Goal: Navigation & Orientation: Understand site structure

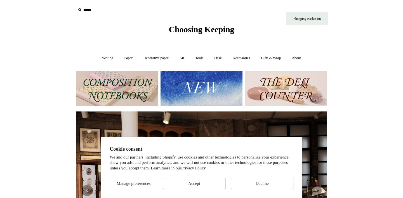
click at [201, 185] on button "Accept" at bounding box center [194, 183] width 62 height 11
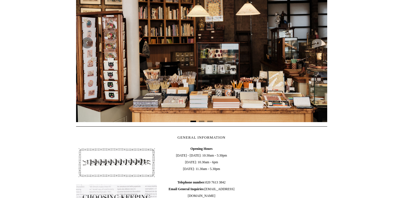
scroll to position [168, 0]
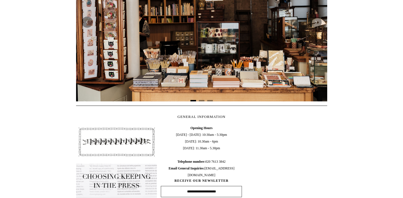
click at [229, 81] on div at bounding box center [201, 22] width 251 height 158
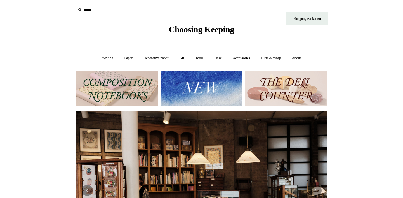
scroll to position [0, 0]
click at [186, 57] on link "Art +" at bounding box center [182, 58] width 15 height 15
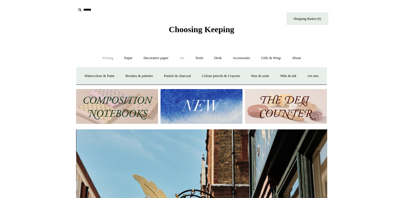
scroll to position [0, 251]
click at [112, 59] on link "Writing +" at bounding box center [107, 58] width 21 height 15
click at [133, 72] on link "Fountain pens +" at bounding box center [133, 76] width 31 height 15
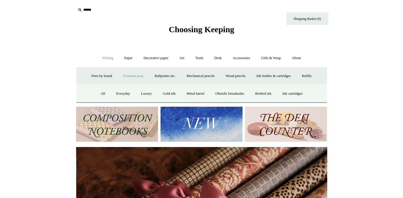
scroll to position [0, 503]
click at [98, 93] on link "All" at bounding box center [102, 93] width 15 height 15
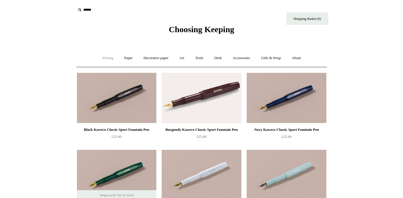
click at [105, 60] on link "Writing +" at bounding box center [107, 58] width 21 height 15
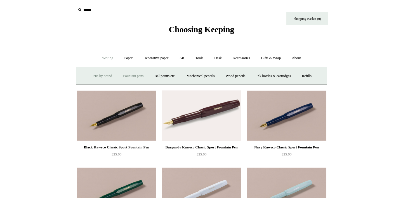
click at [109, 76] on link "Pens by brand +" at bounding box center [101, 76] width 31 height 15
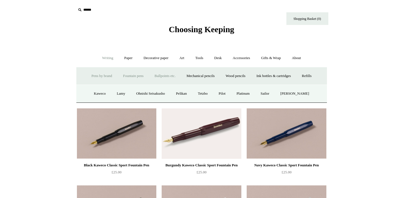
click at [160, 76] on link "Ballpoints etc. +" at bounding box center [165, 76] width 31 height 15
click at [128, 95] on link "All" at bounding box center [135, 93] width 15 height 15
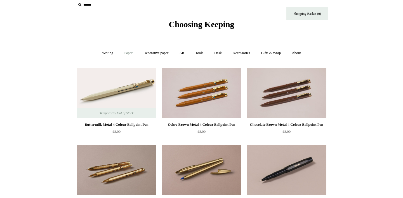
scroll to position [4, 0]
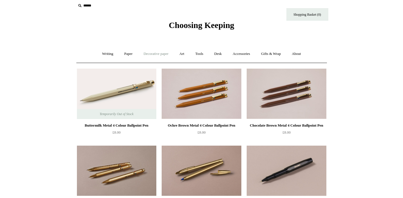
click at [156, 52] on link "Decorative paper +" at bounding box center [156, 53] width 35 height 15
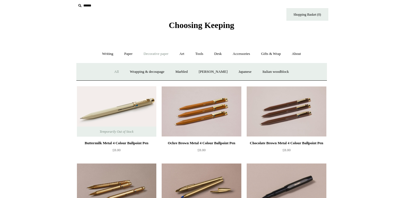
click at [114, 68] on link "All" at bounding box center [116, 71] width 15 height 15
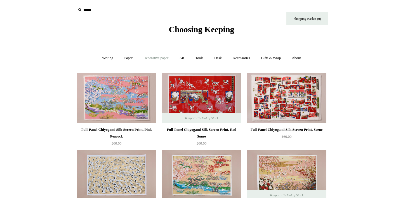
click at [158, 57] on link "Decorative paper +" at bounding box center [156, 58] width 35 height 15
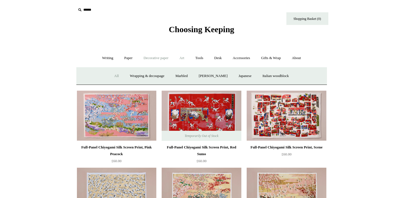
click at [183, 55] on link "Art +" at bounding box center [182, 58] width 15 height 15
click at [160, 56] on link "Decorative paper +" at bounding box center [156, 58] width 35 height 15
click at [177, 54] on link "Art +" at bounding box center [182, 58] width 15 height 15
click at [116, 75] on link "Watercolour & Paint" at bounding box center [99, 76] width 40 height 15
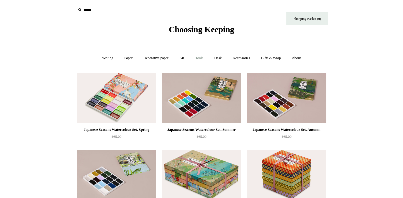
click at [198, 57] on link "Tools +" at bounding box center [199, 58] width 18 height 15
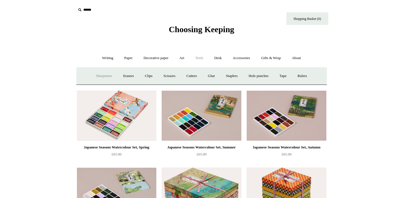
click at [102, 78] on link "Sharpeners" at bounding box center [104, 76] width 26 height 15
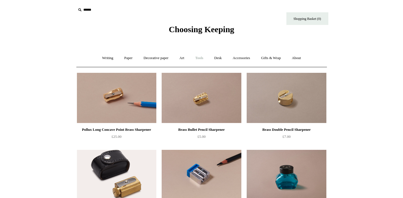
click at [205, 61] on link "Tools +" at bounding box center [199, 58] width 18 height 15
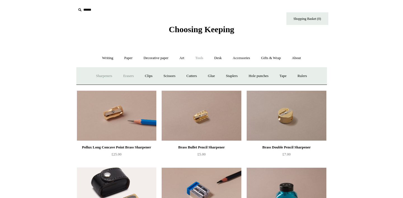
click at [122, 78] on link "Erasers" at bounding box center [128, 76] width 21 height 15
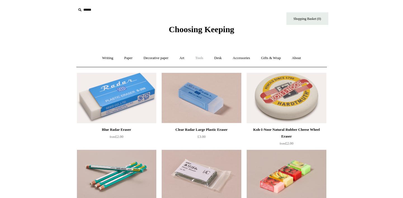
click at [202, 56] on link "Tools +" at bounding box center [199, 58] width 18 height 15
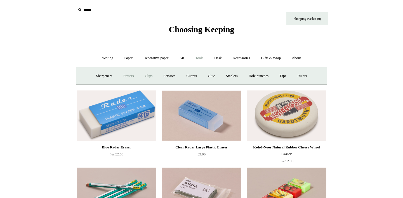
click at [150, 76] on link "Clips +" at bounding box center [149, 76] width 18 height 15
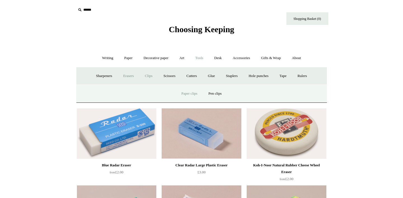
click at [198, 94] on link "Paper clips" at bounding box center [190, 93] width 26 height 15
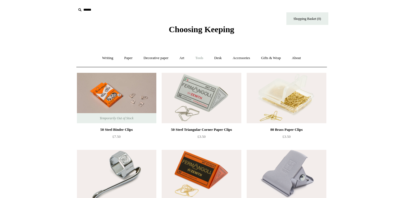
click at [199, 56] on link "Tools +" at bounding box center [199, 58] width 18 height 15
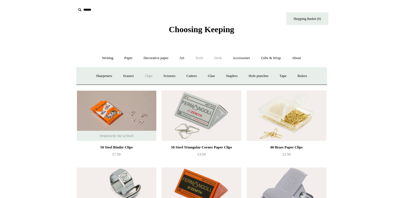
click at [218, 61] on link "Desk +" at bounding box center [218, 58] width 18 height 15
click at [137, 73] on link "Pen pots" at bounding box center [135, 76] width 22 height 15
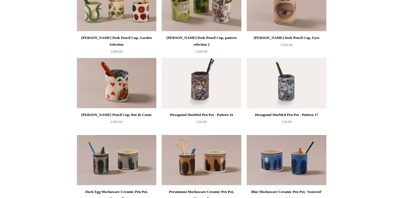
scroll to position [39, 0]
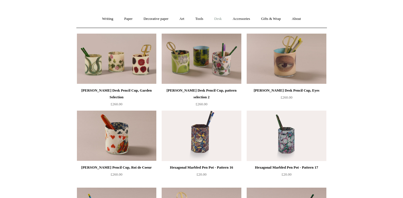
click at [220, 17] on link "Desk +" at bounding box center [218, 18] width 18 height 15
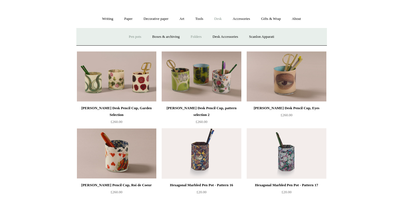
click at [190, 33] on link "Folders" at bounding box center [196, 36] width 21 height 15
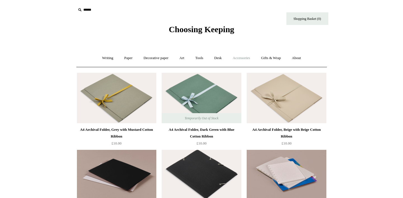
click at [241, 61] on link "Accessories +" at bounding box center [241, 58] width 27 height 15
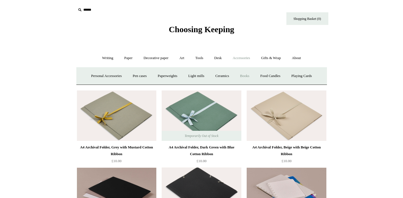
click at [248, 75] on link "Books" at bounding box center [244, 76] width 19 height 15
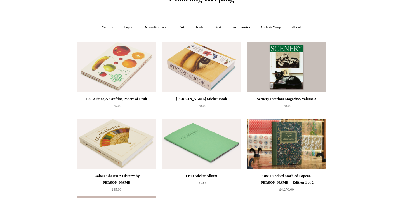
scroll to position [32, 0]
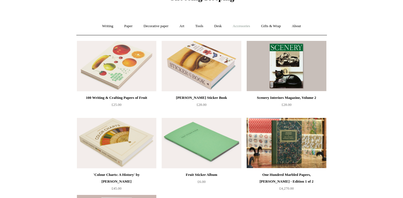
click at [244, 23] on link "Accessories +" at bounding box center [241, 26] width 27 height 15
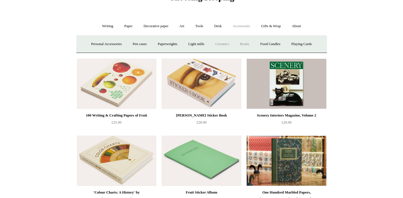
click at [226, 42] on link "Ceramics +" at bounding box center [222, 44] width 24 height 15
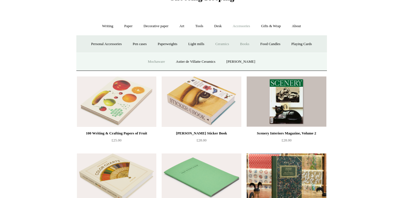
click at [160, 62] on link "Mochaware" at bounding box center [156, 61] width 27 height 15
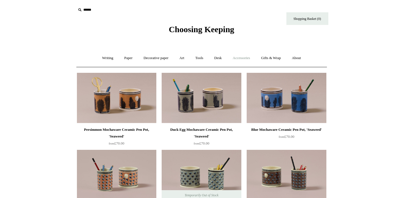
click at [252, 56] on link "Accessories +" at bounding box center [241, 58] width 27 height 15
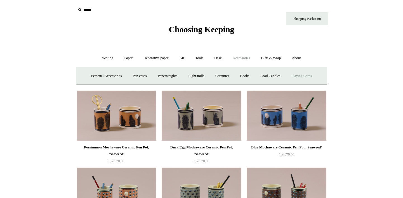
click at [303, 77] on link "Playing Cards" at bounding box center [302, 76] width 31 height 15
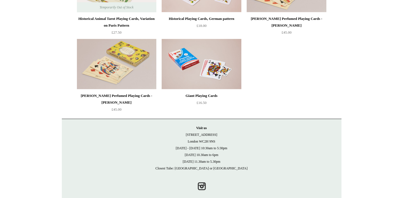
scroll to position [190, 0]
